Goal: Check status: Check status

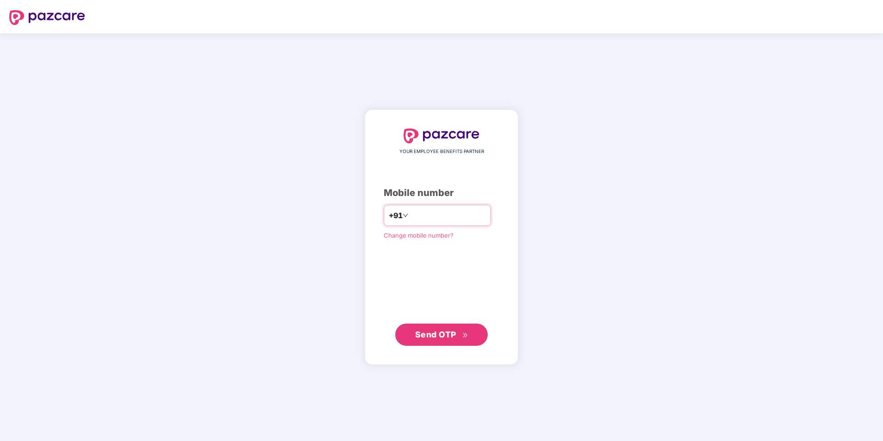
click at [442, 211] on input "number" at bounding box center [448, 215] width 76 height 15
click at [410, 215] on input "**********" at bounding box center [448, 215] width 76 height 15
type input "**********"
click at [438, 343] on button "Send OTP" at bounding box center [441, 334] width 92 height 22
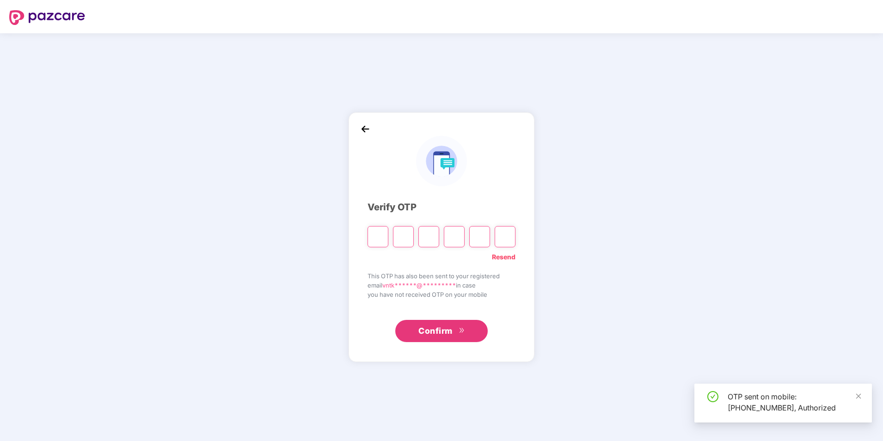
click at [378, 236] on input "Please enter verification code. Digit 1" at bounding box center [378, 236] width 21 height 21
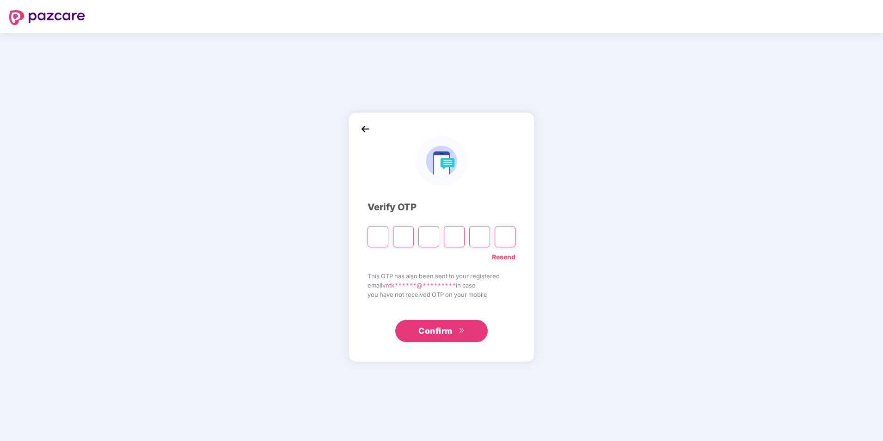
type input "*"
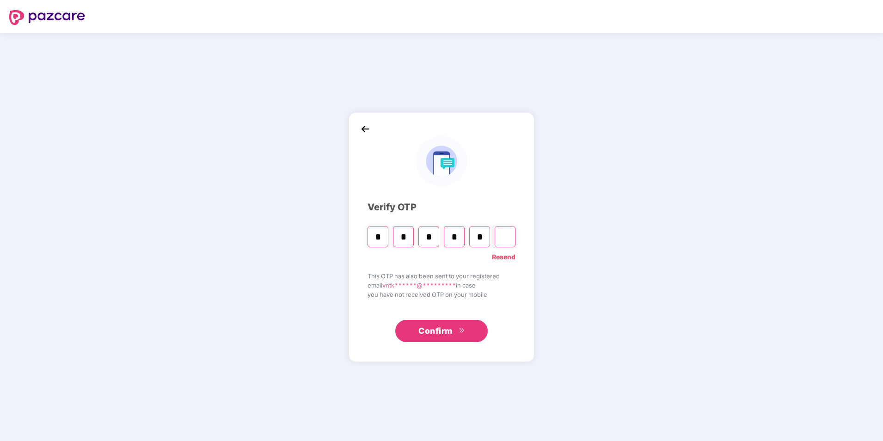
type input "*"
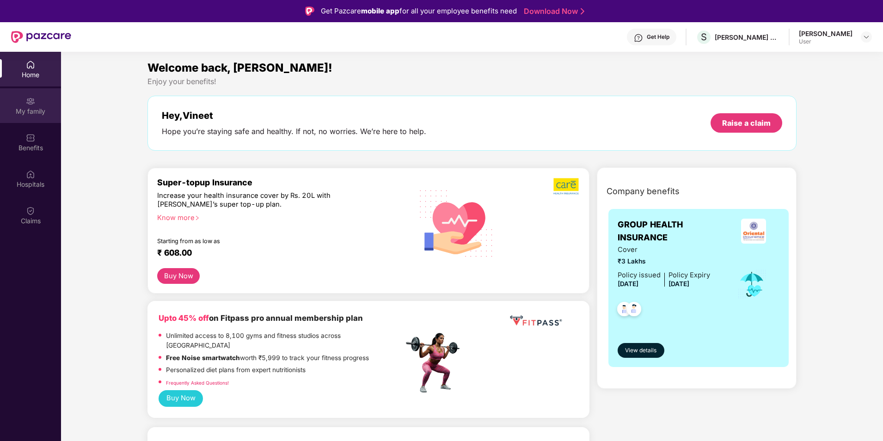
click at [15, 99] on div "My family" at bounding box center [30, 105] width 61 height 35
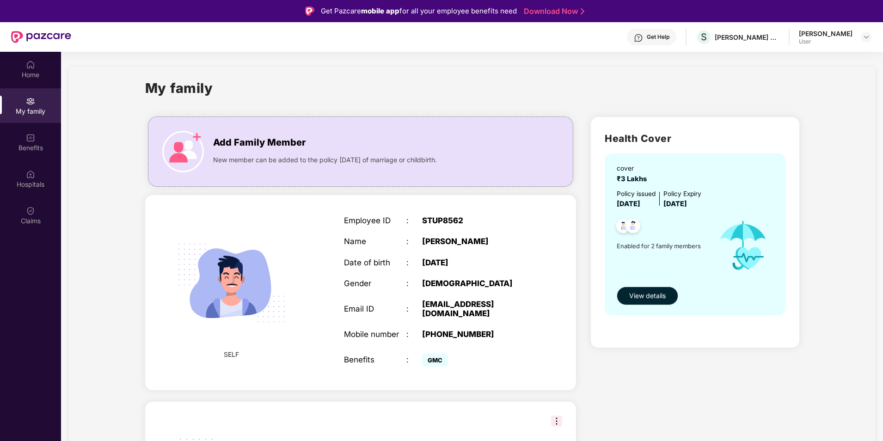
scroll to position [92, 0]
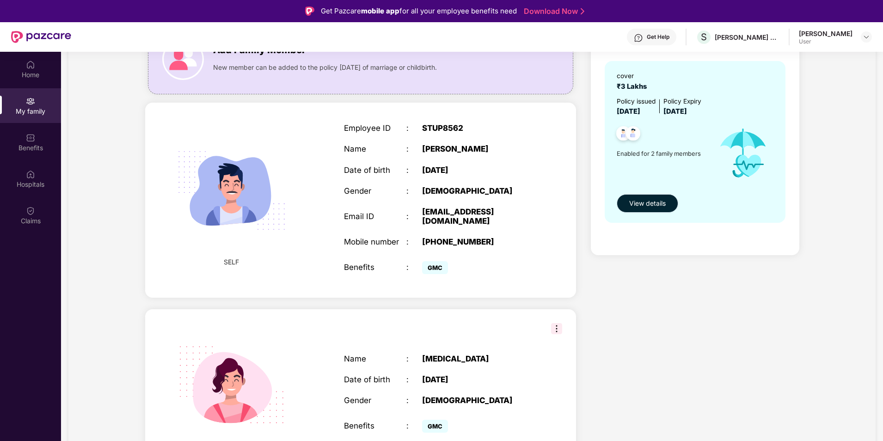
click at [656, 201] on span "View details" at bounding box center [647, 203] width 37 height 10
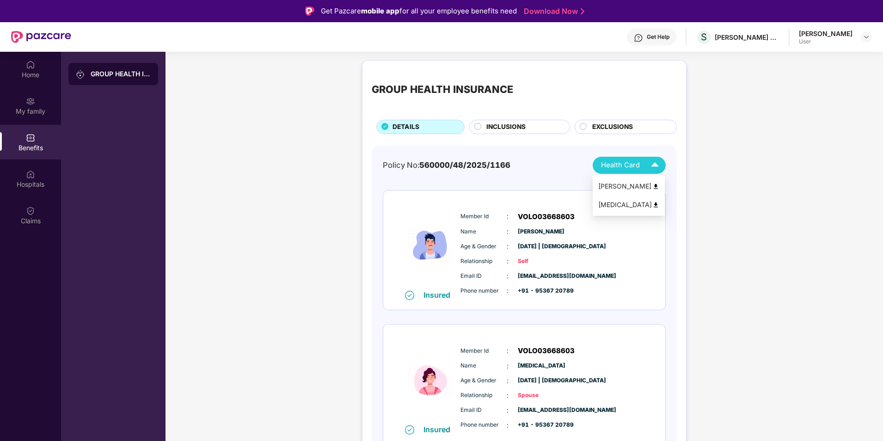
click at [648, 163] on img at bounding box center [655, 165] width 16 height 16
click at [656, 185] on img at bounding box center [656, 186] width 7 height 7
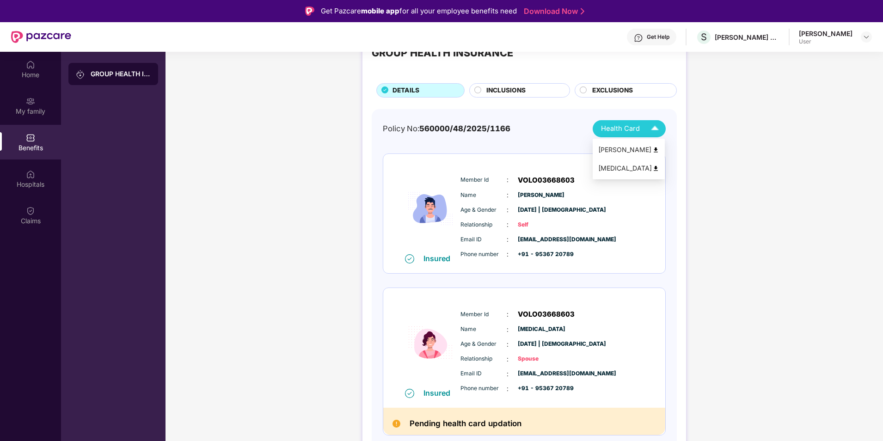
click at [658, 131] on img at bounding box center [655, 129] width 16 height 16
click at [657, 168] on img at bounding box center [656, 168] width 7 height 7
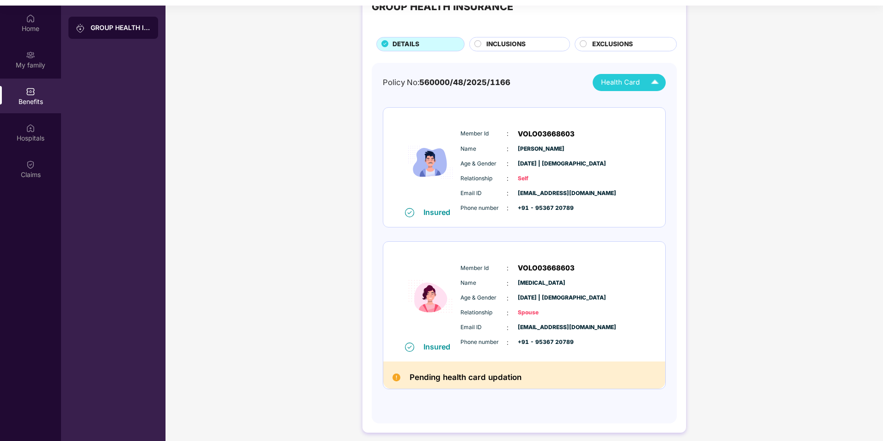
scroll to position [0, 0]
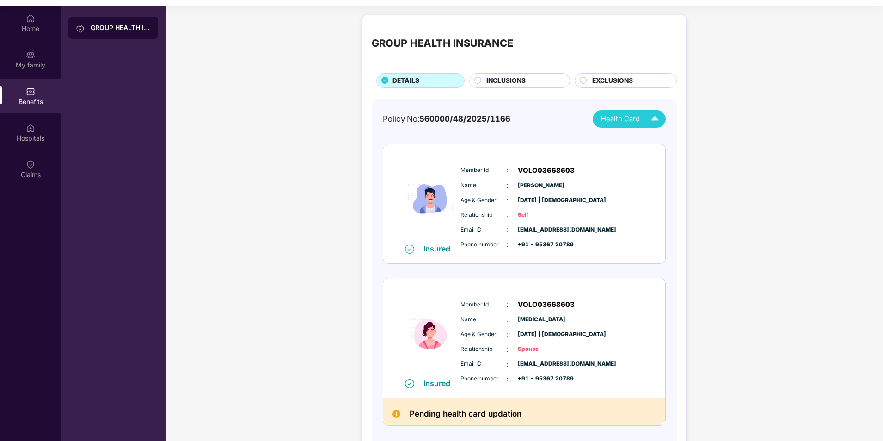
click at [35, 92] on img at bounding box center [30, 91] width 9 height 9
click at [475, 78] on circle at bounding box center [478, 80] width 6 height 6
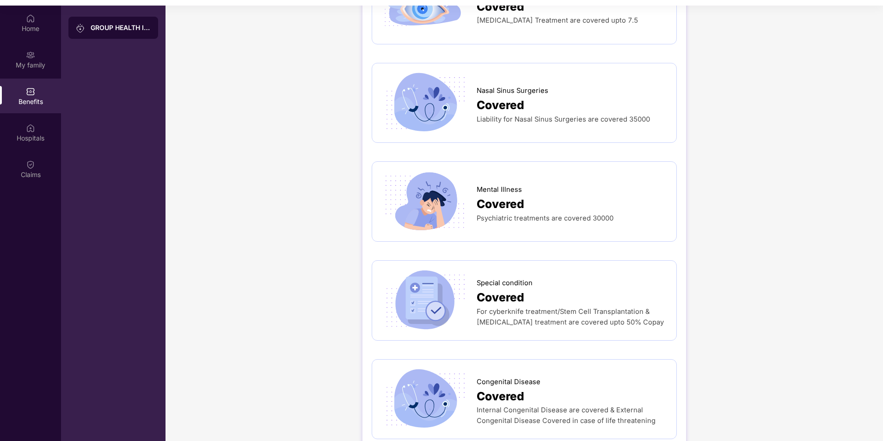
scroll to position [1119, 0]
